Goal: Task Accomplishment & Management: Manage account settings

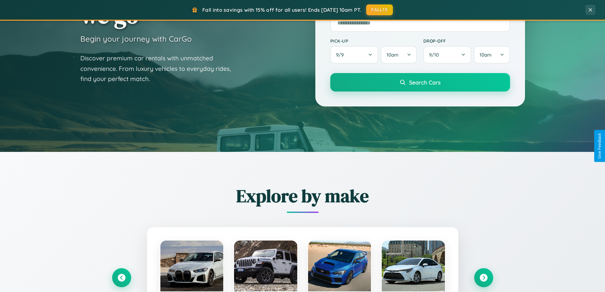
scroll to position [274, 0]
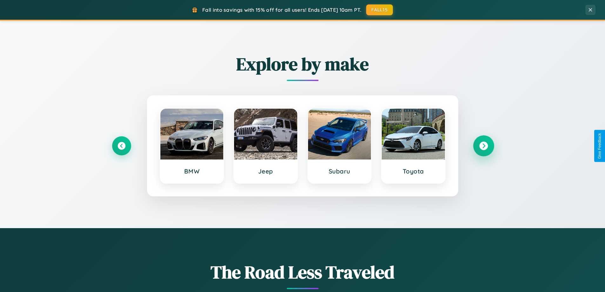
click at [483, 146] on icon at bounding box center [483, 146] width 9 height 9
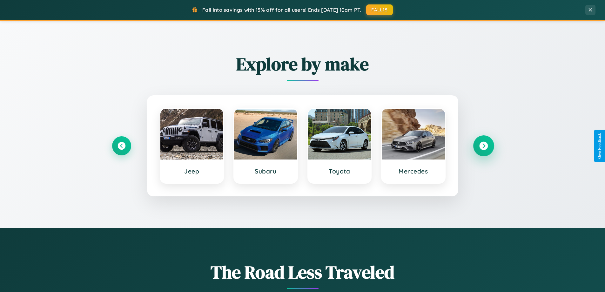
click at [483, 146] on icon at bounding box center [483, 146] width 9 height 9
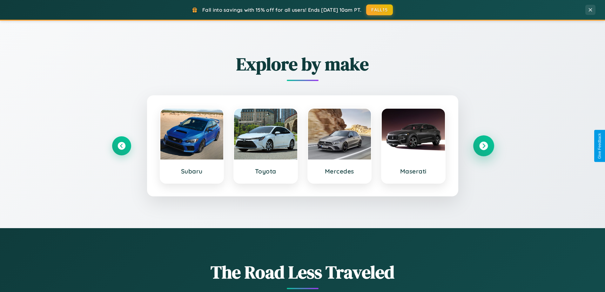
click at [483, 146] on icon at bounding box center [483, 146] width 9 height 9
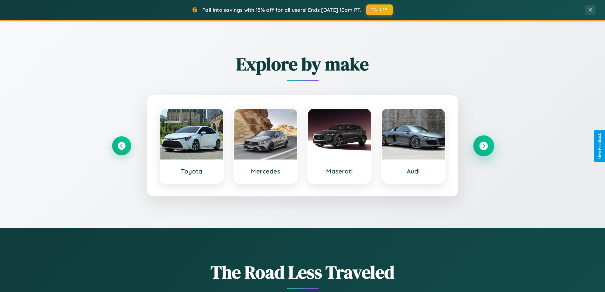
click at [483, 146] on icon at bounding box center [483, 146] width 9 height 9
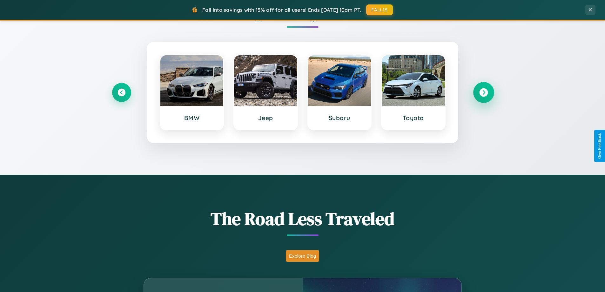
scroll to position [437, 0]
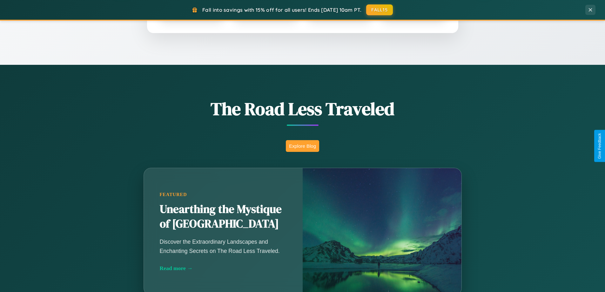
click at [302, 146] on button "Explore Blog" at bounding box center [302, 146] width 33 height 12
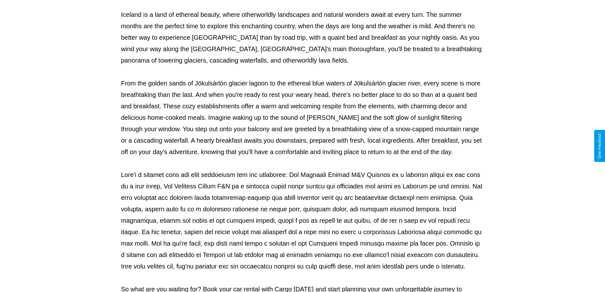
scroll to position [205, 0]
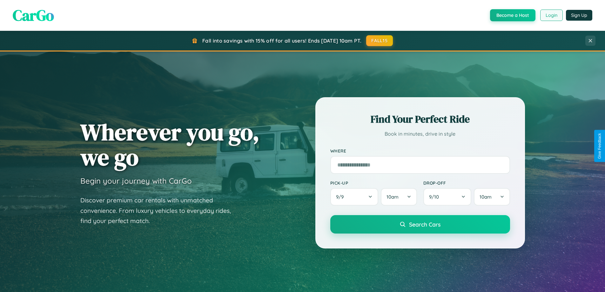
click at [551, 15] on button "Login" at bounding box center [551, 15] width 23 height 11
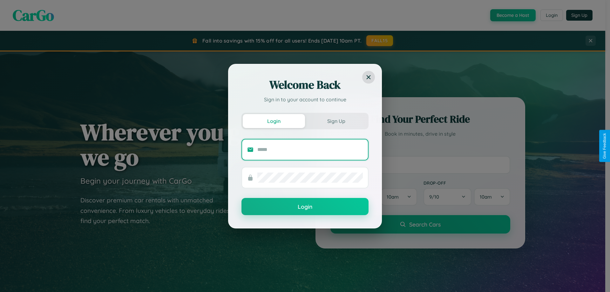
click at [310, 149] on input "text" at bounding box center [309, 149] width 105 height 10
type input "**********"
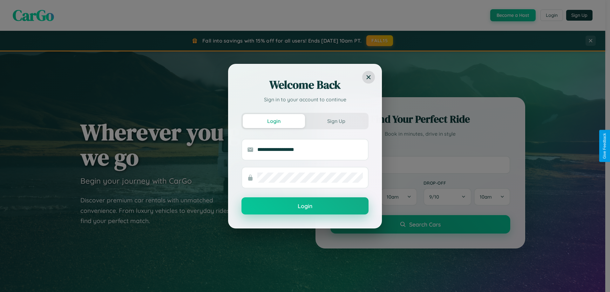
click at [305, 206] on button "Login" at bounding box center [304, 205] width 127 height 17
